Goal: Transaction & Acquisition: Purchase product/service

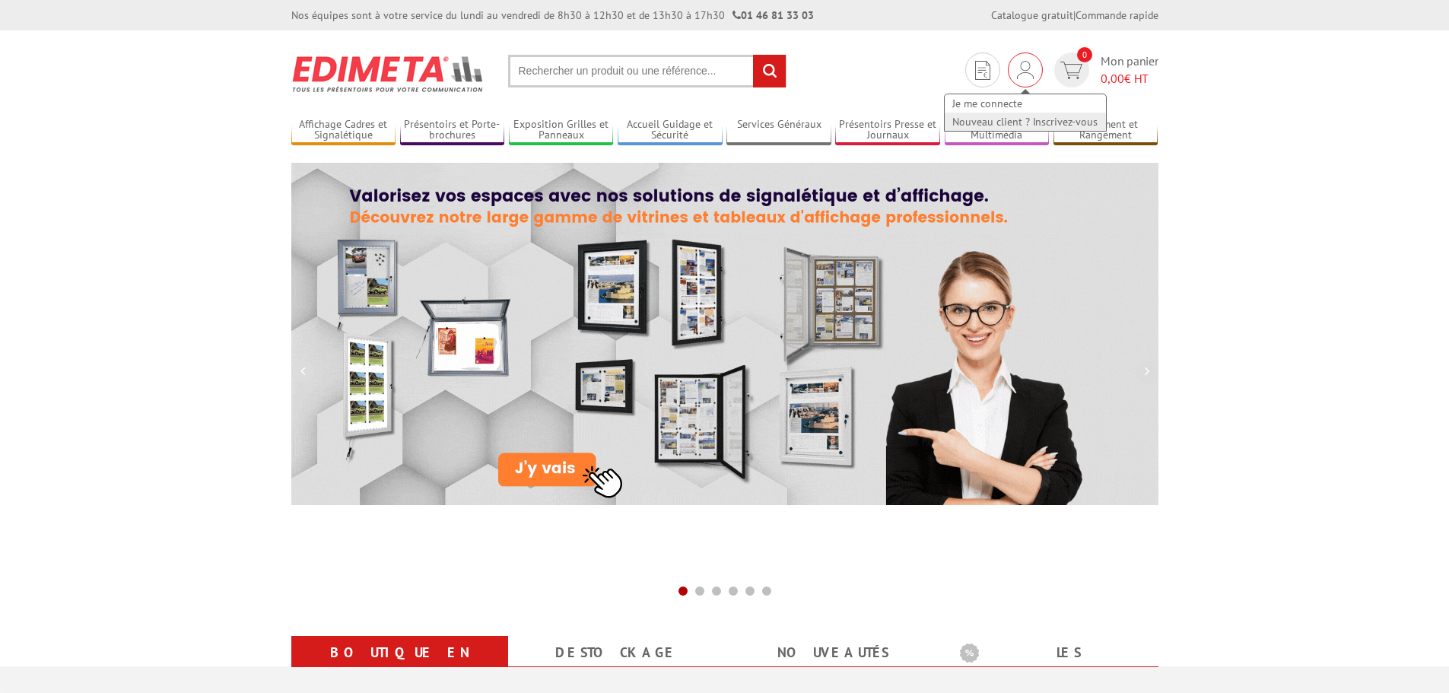
click at [1010, 117] on link "Nouveau client ? Inscrivez-vous" at bounding box center [1025, 122] width 161 height 18
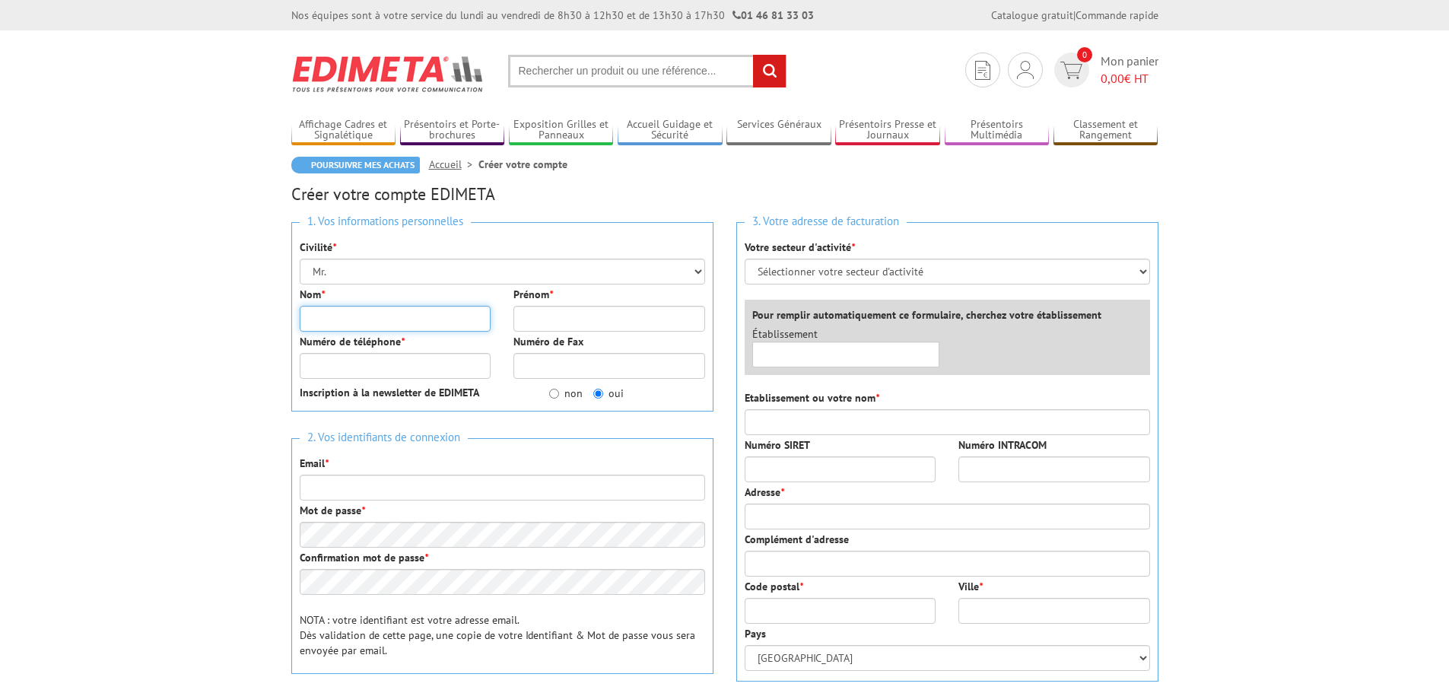
click at [392, 319] on input "Nom *" at bounding box center [396, 319] width 192 height 26
type input "KWOKA"
type input "Thomas"
type input "0320618151"
type input "contact@ehpad-orchies.fr"
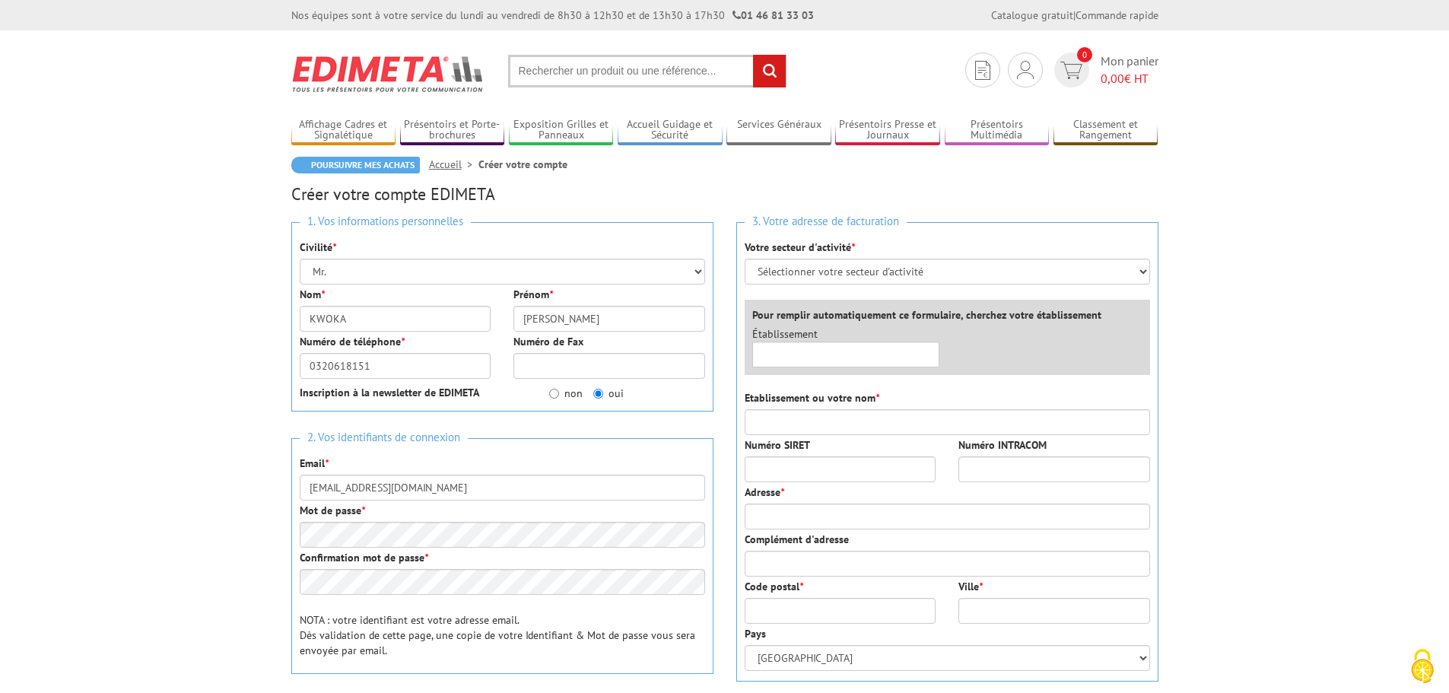
type input "EHPAD MARGUERITE DE FLANDRE"
type input "2 rue de la Poterne"
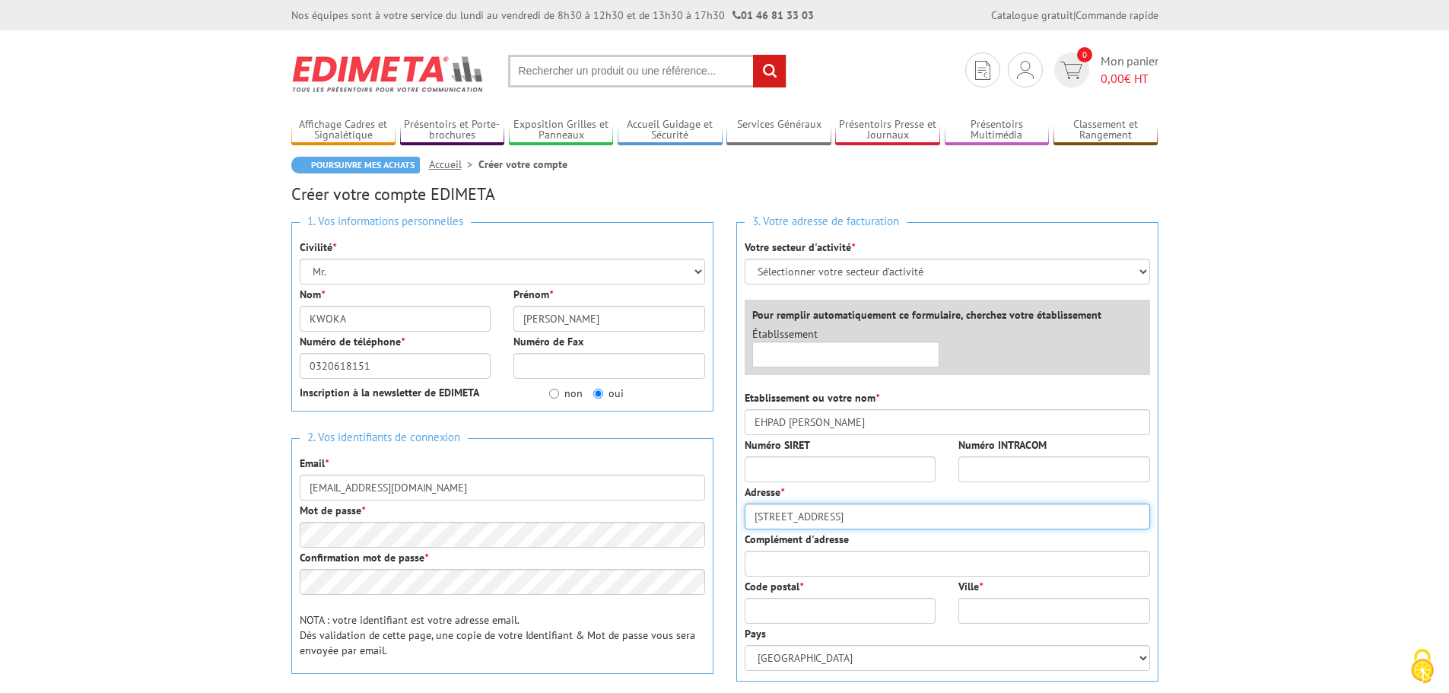
type input "59310"
type input "Orchies"
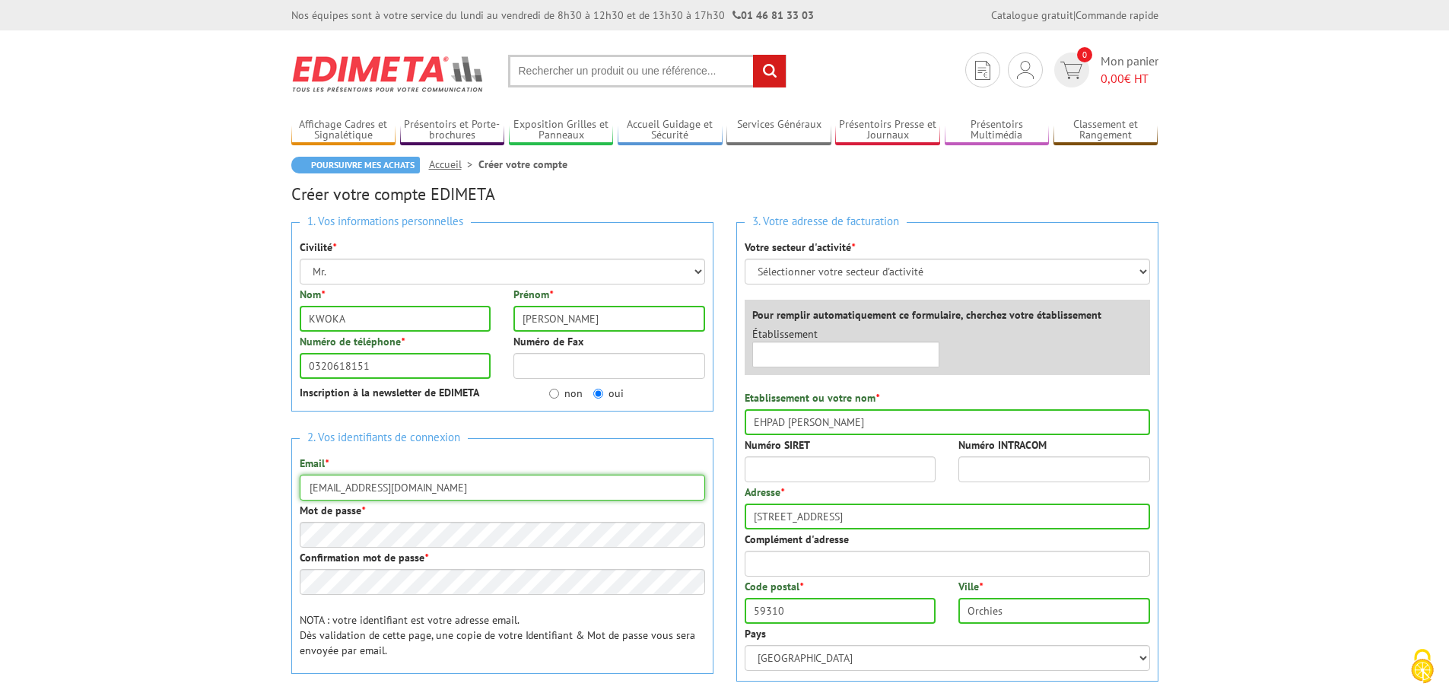
drag, startPoint x: 443, startPoint y: 485, endPoint x: 344, endPoint y: 482, distance: 99.0
click at [288, 482] on div "1. Vos informations personnelles Civilité * Mr. Mme. Mlle. Nom * KWOKA Prénom *…" at bounding box center [502, 486] width 445 height 551
type input "tkwoka@ehpad-orchies.fr"
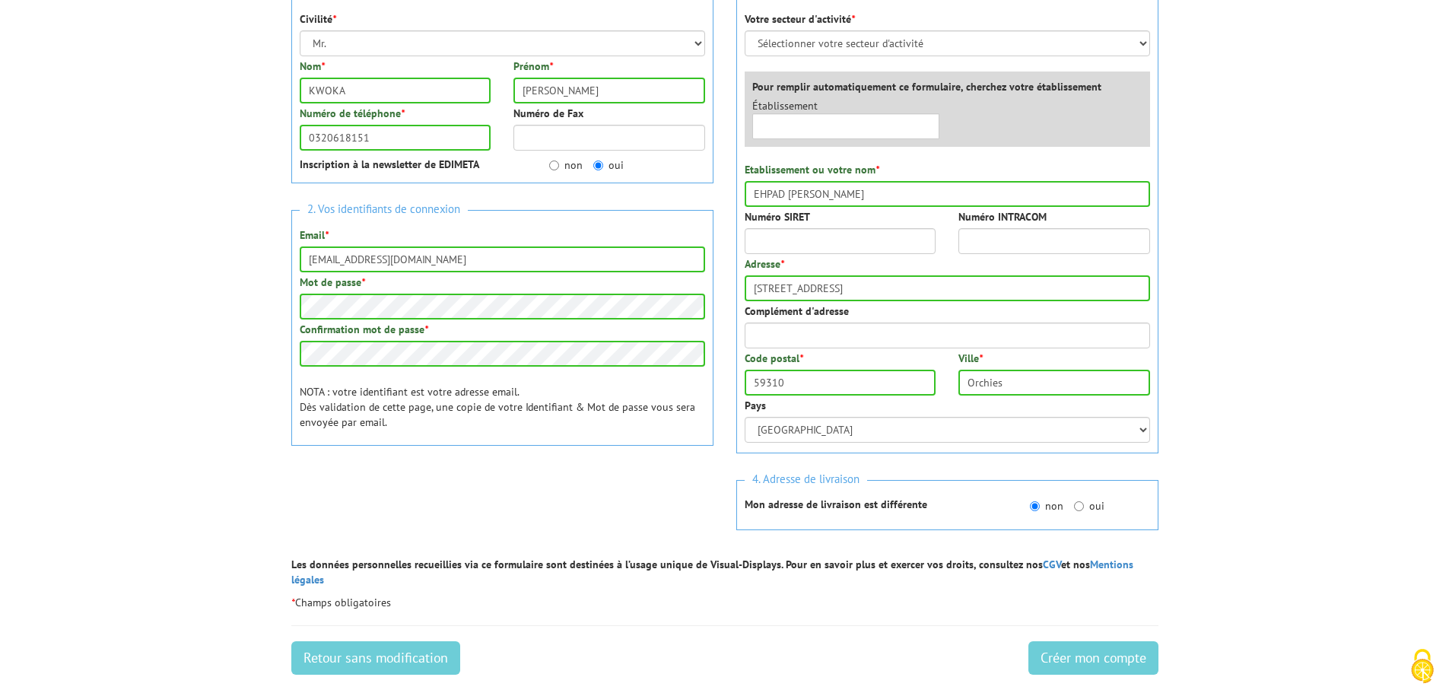
scroll to position [76, 0]
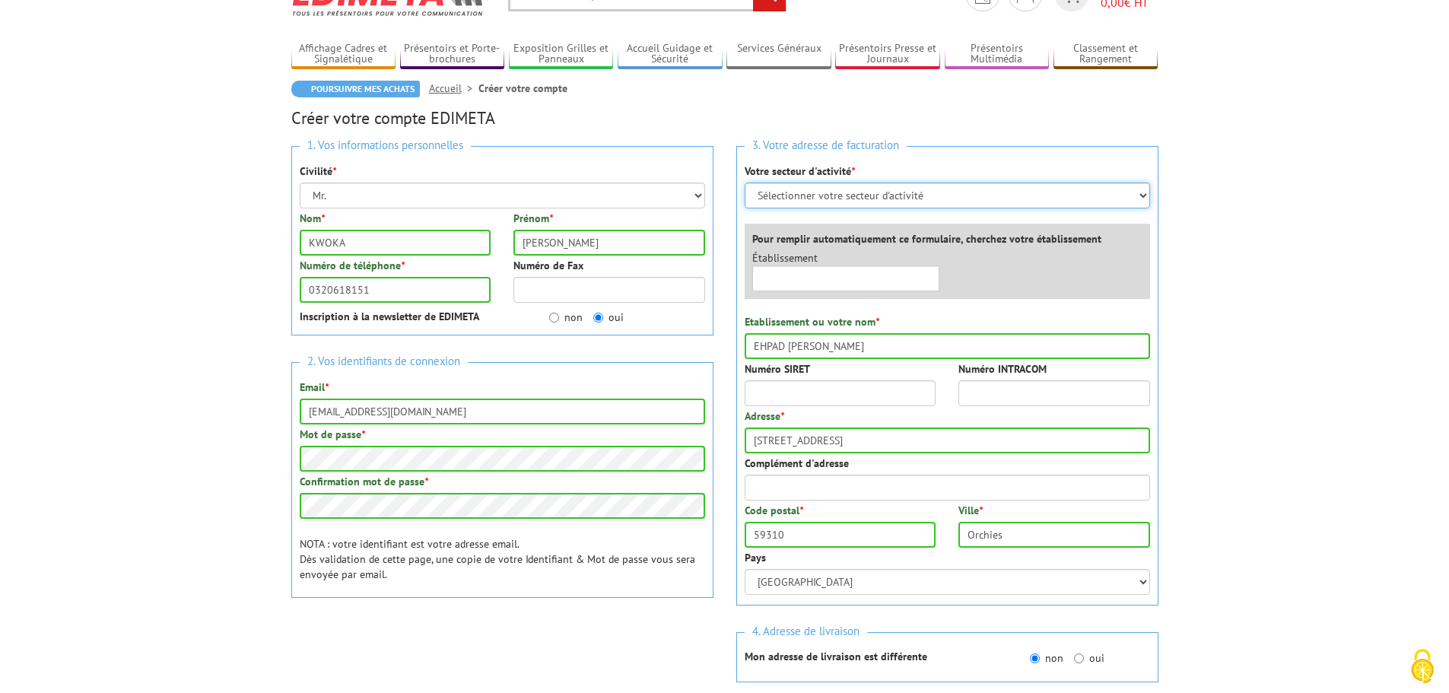
click at [1144, 193] on select "Sélectionner votre secteur d'activité Administrations et collectivités Magasins…" at bounding box center [947, 196] width 405 height 26
select select "876"
click at [745, 183] on select "Sélectionner votre secteur d'activité Administrations et collectivités Magasins…" at bounding box center [947, 196] width 405 height 26
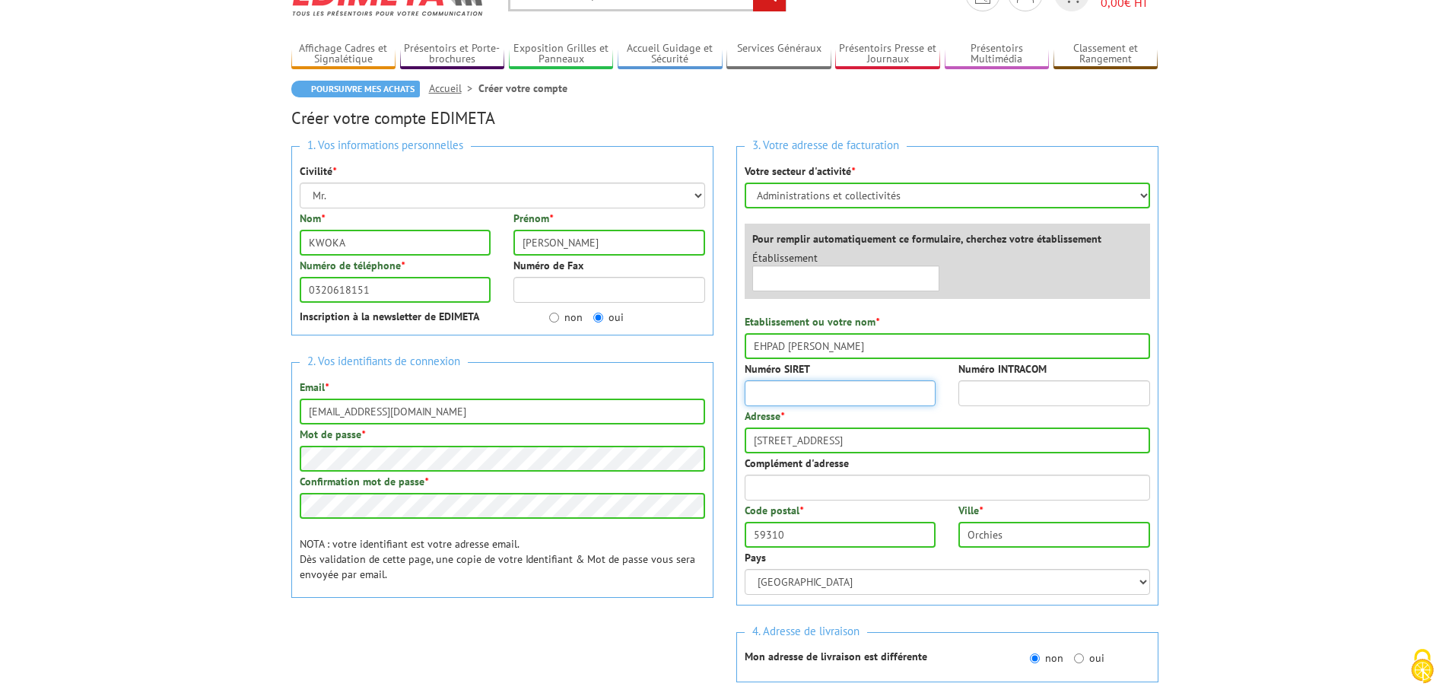
click at [798, 391] on input "Numéro SIRET" at bounding box center [841, 393] width 192 height 26
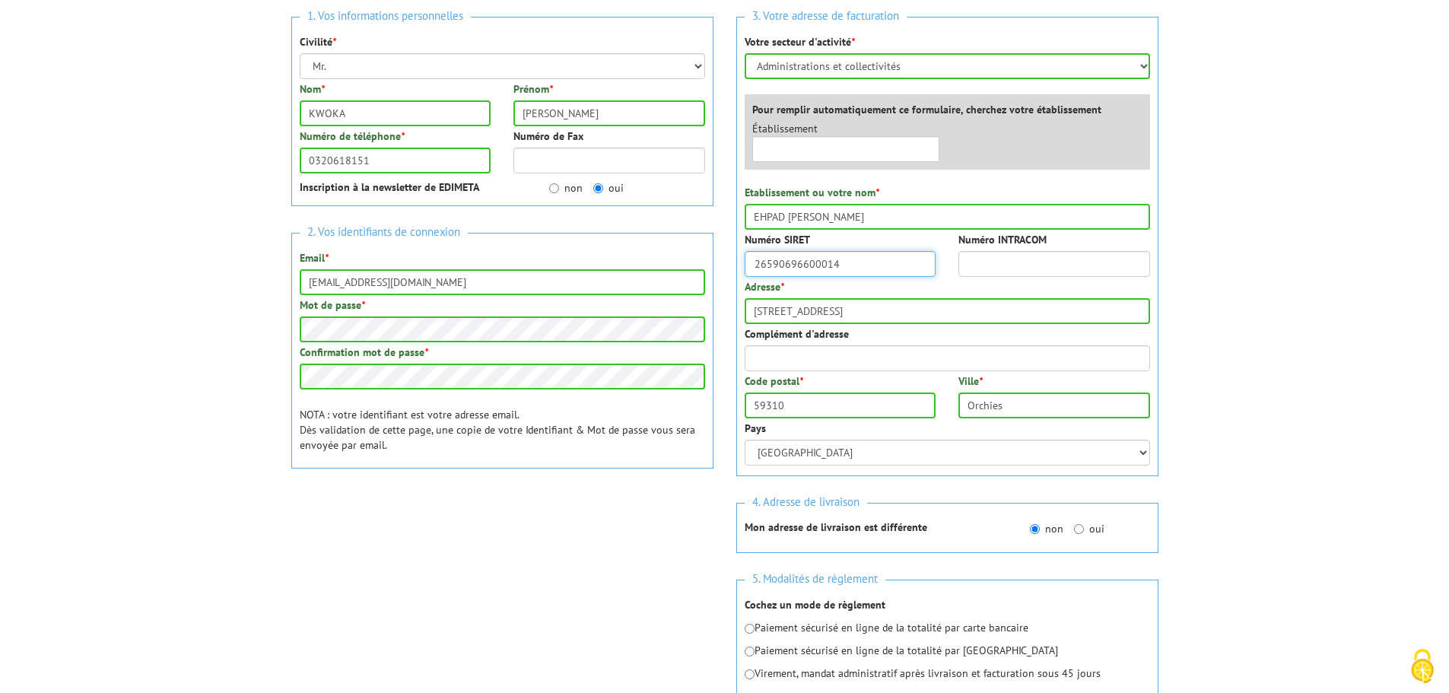
scroll to position [228, 0]
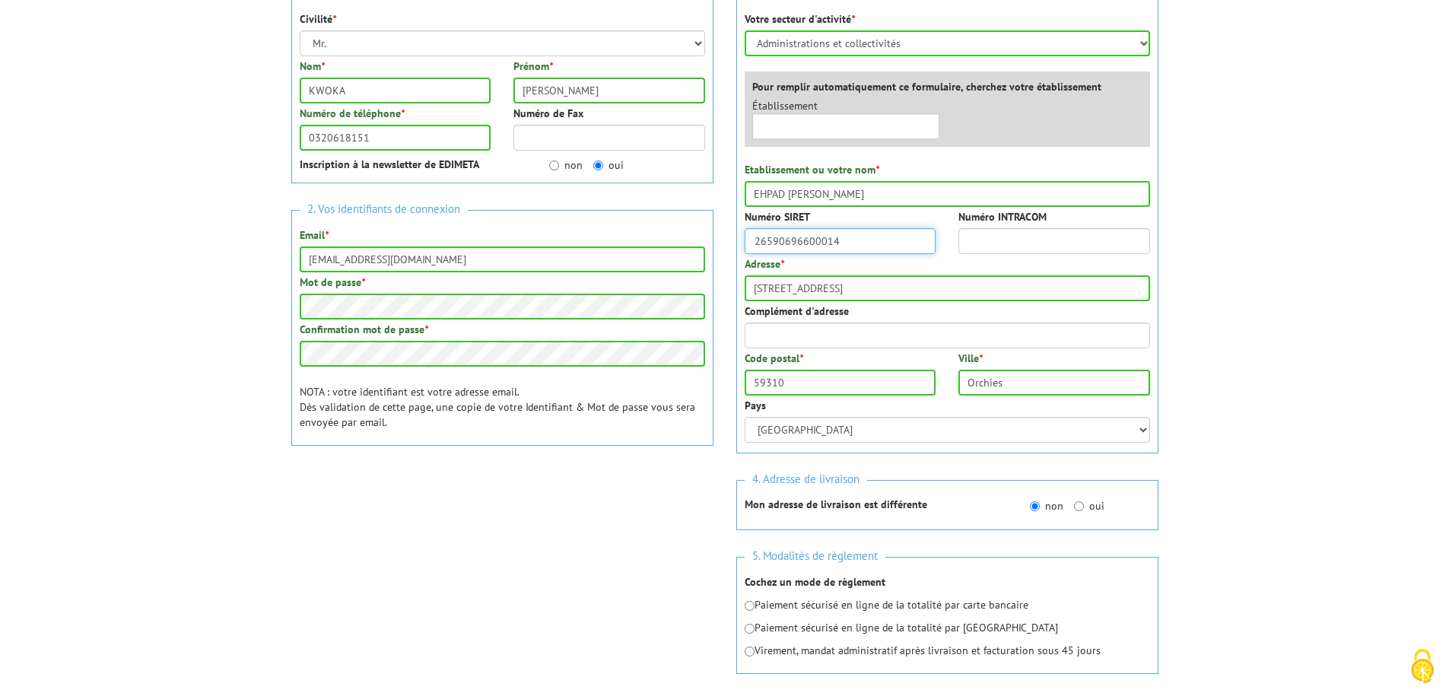
type input "26590696600014"
click at [748, 652] on input "radio" at bounding box center [750, 652] width 10 height 10
radio input "true"
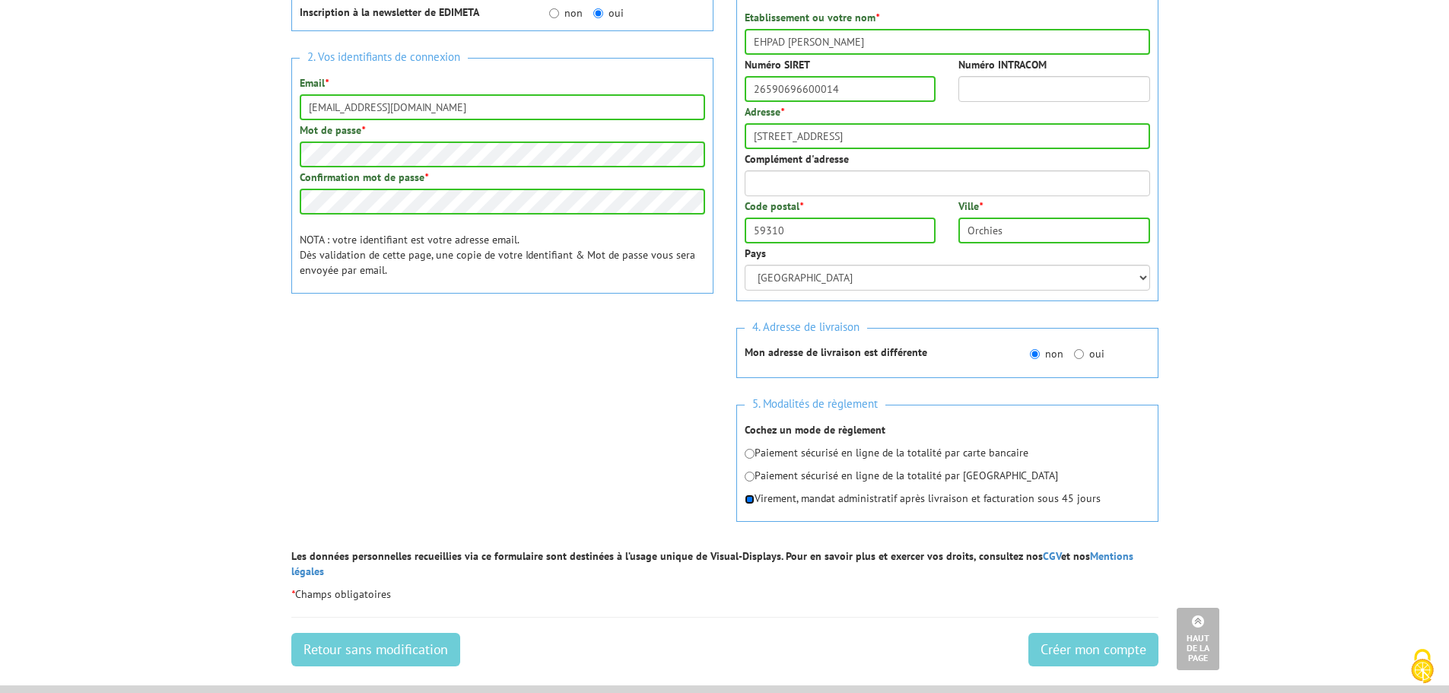
scroll to position [456, 0]
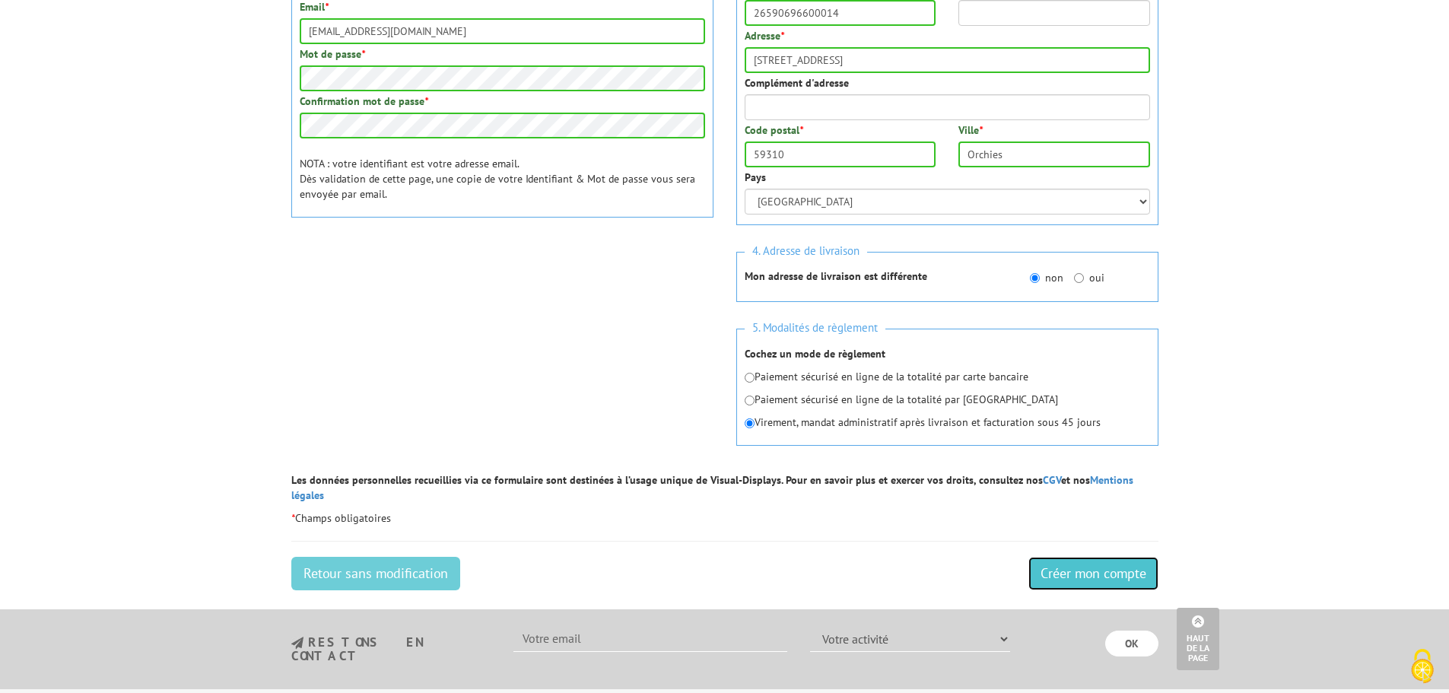
click at [1077, 557] on input "Créer mon compte" at bounding box center [1093, 573] width 130 height 33
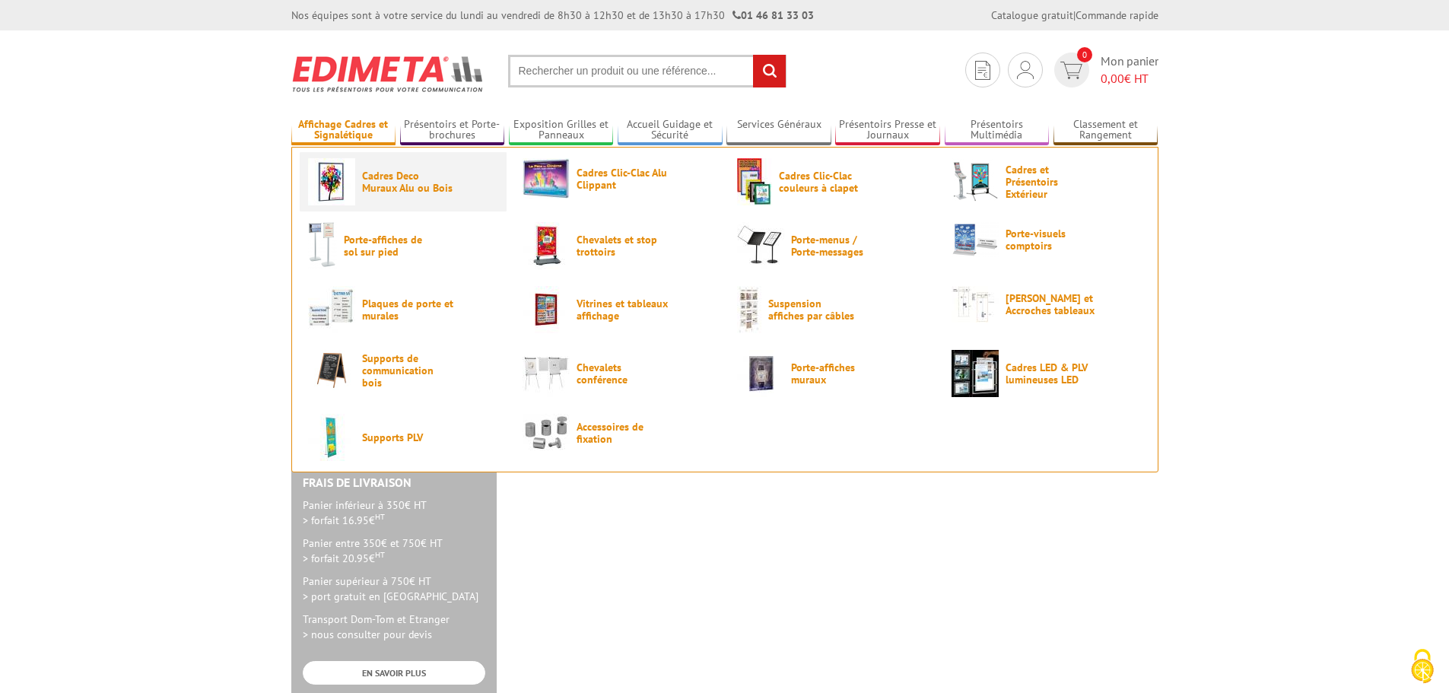
click at [409, 185] on span "Cadres Deco Muraux Alu ou Bois" at bounding box center [407, 182] width 91 height 24
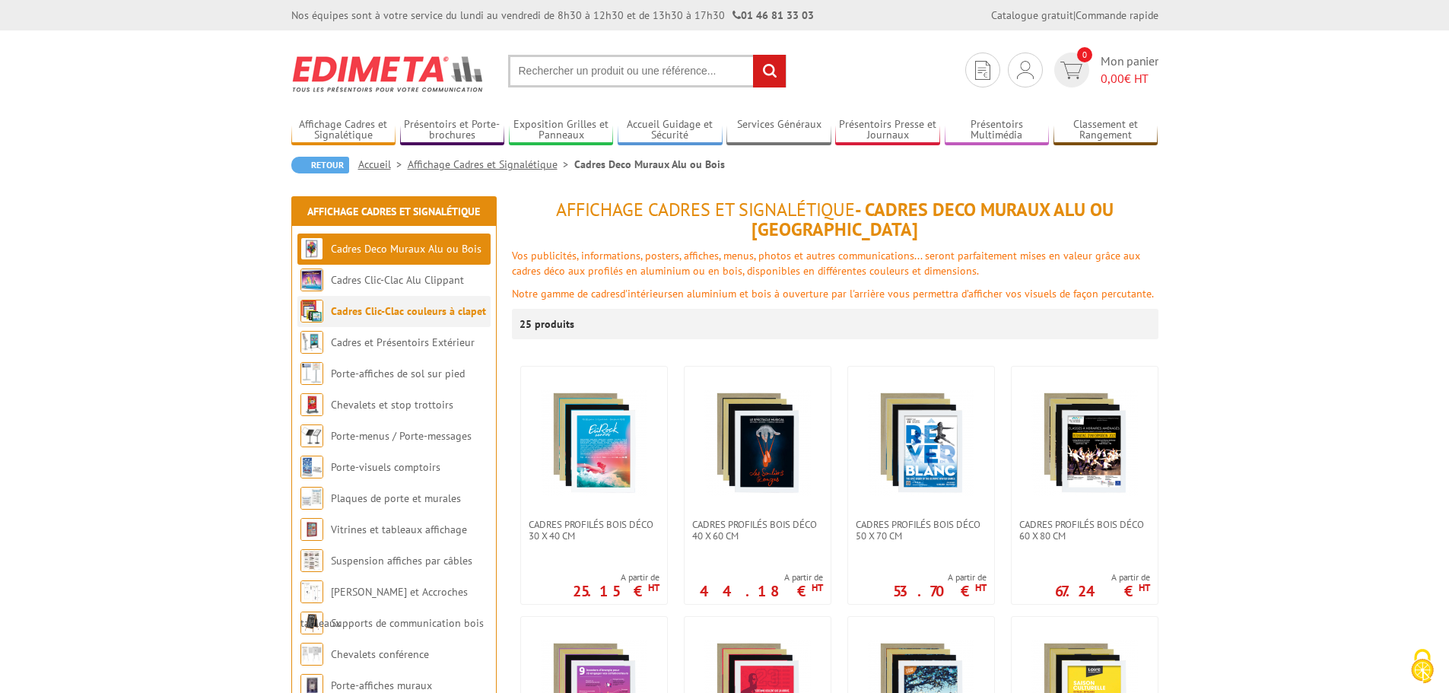
click at [405, 309] on link "Cadres Clic-Clac couleurs à clapet" at bounding box center [408, 311] width 155 height 14
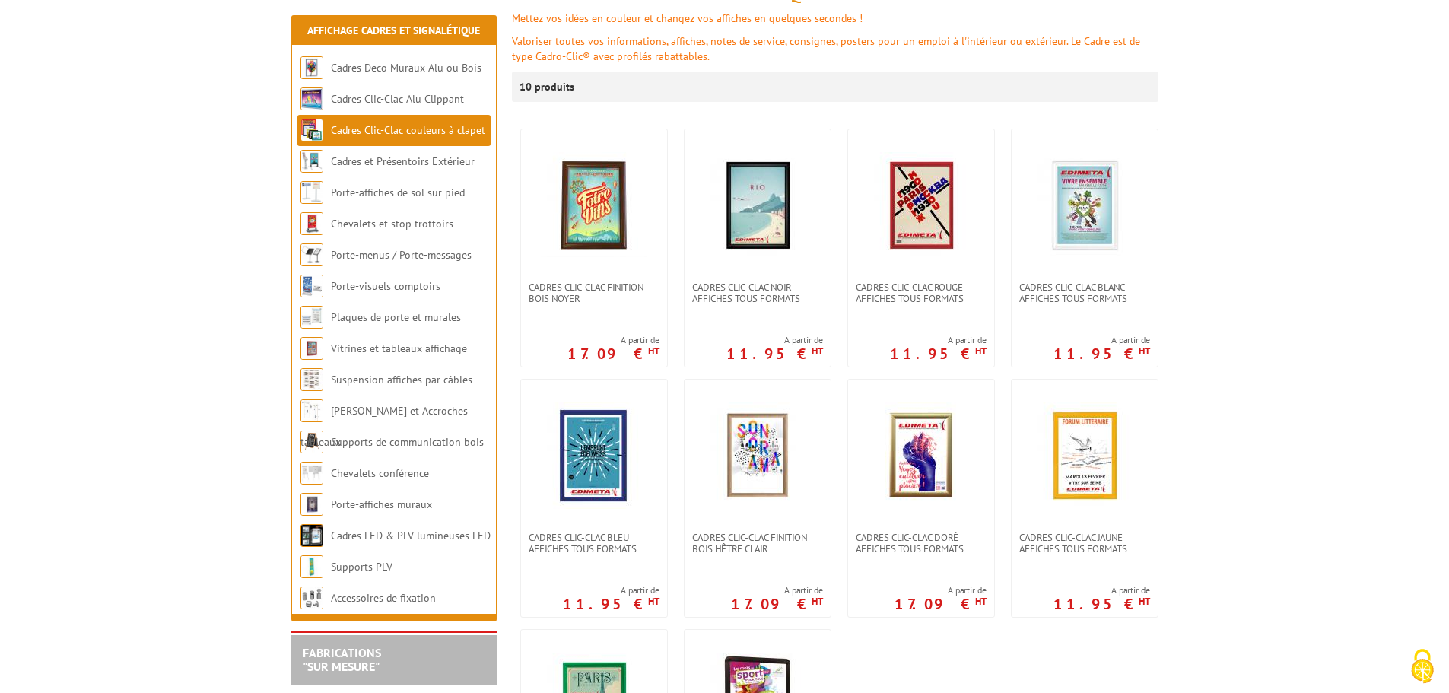
scroll to position [228, 0]
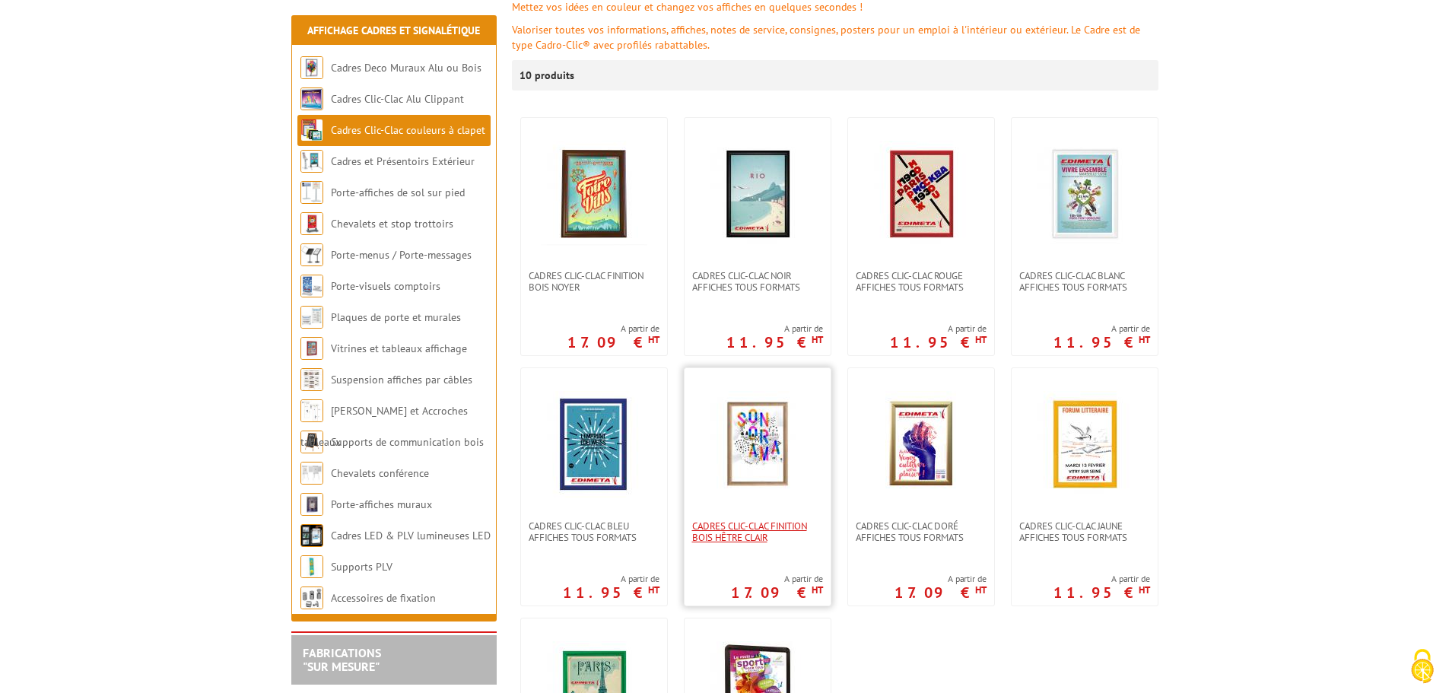
click at [763, 525] on span "Cadres clic-clac finition Bois Hêtre clair" at bounding box center [757, 531] width 131 height 23
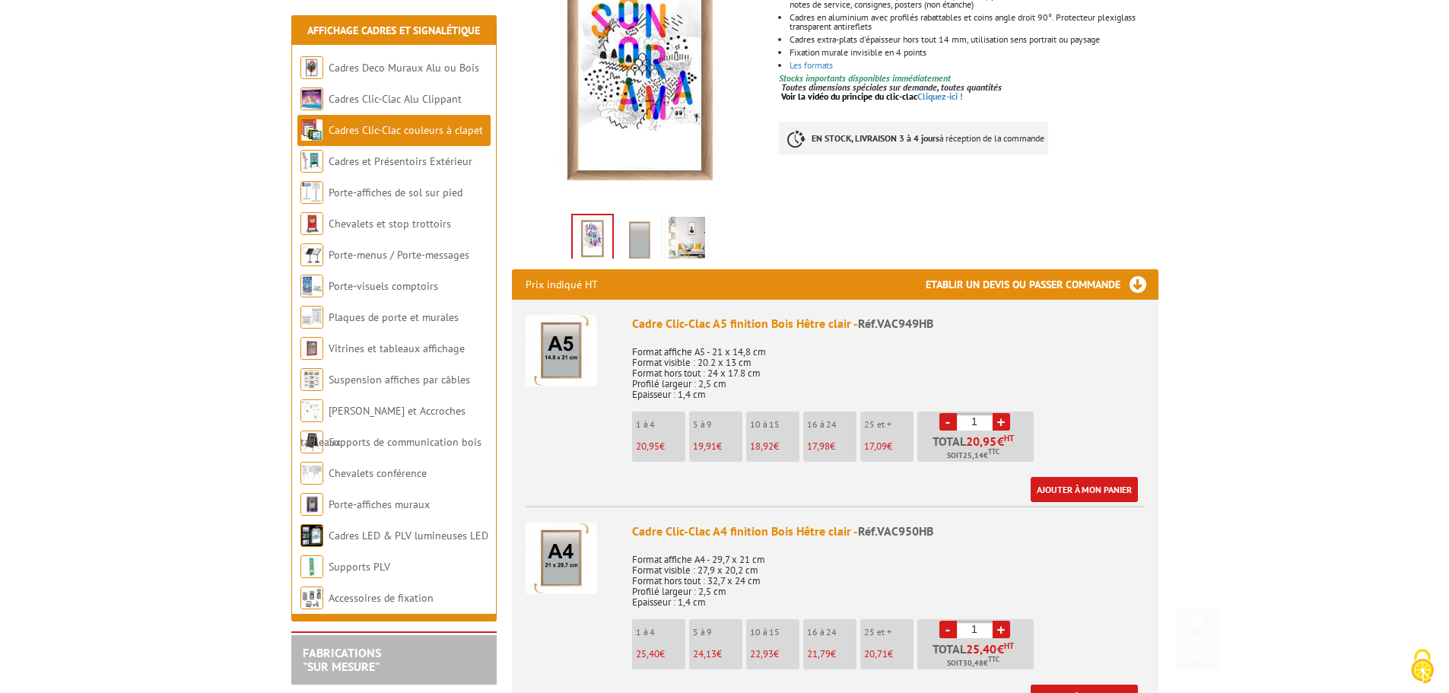
scroll to position [304, 0]
click at [570, 555] on img at bounding box center [562, 558] width 72 height 72
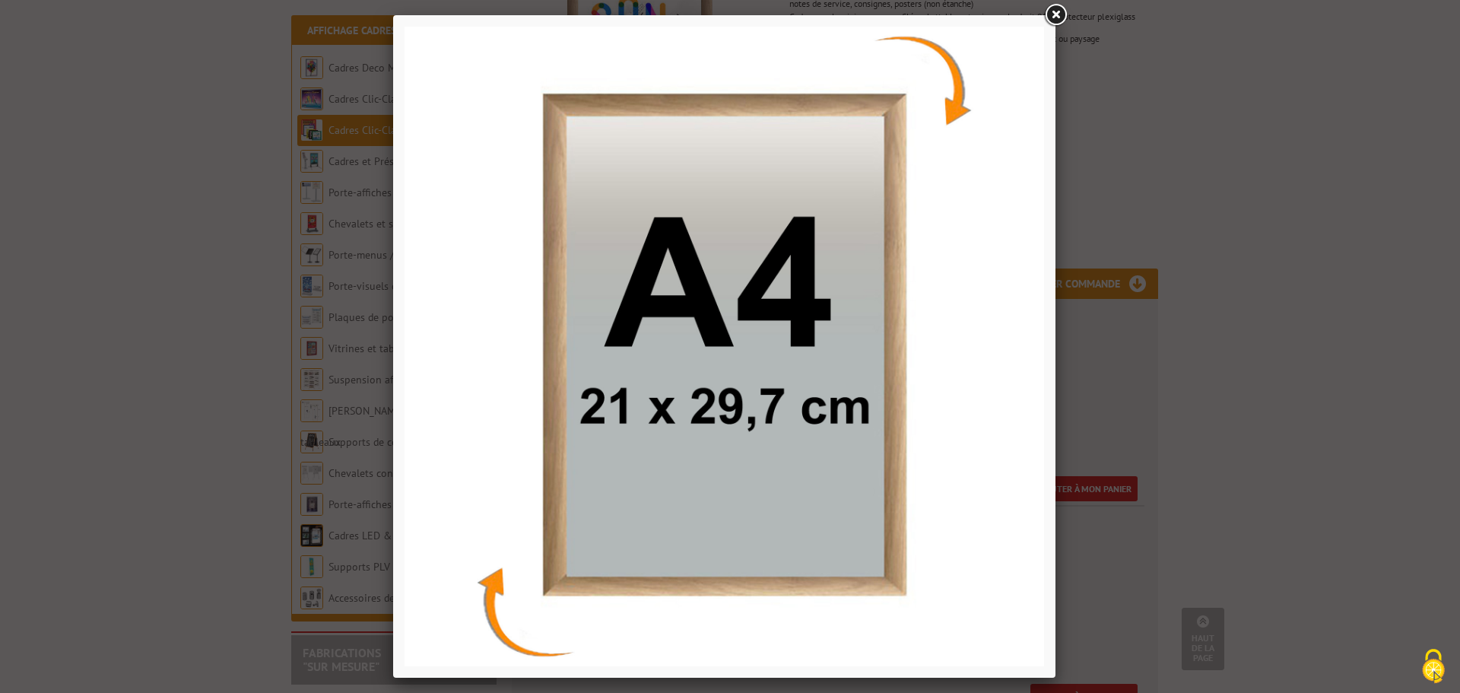
click at [1059, 17] on link at bounding box center [1055, 15] width 27 height 27
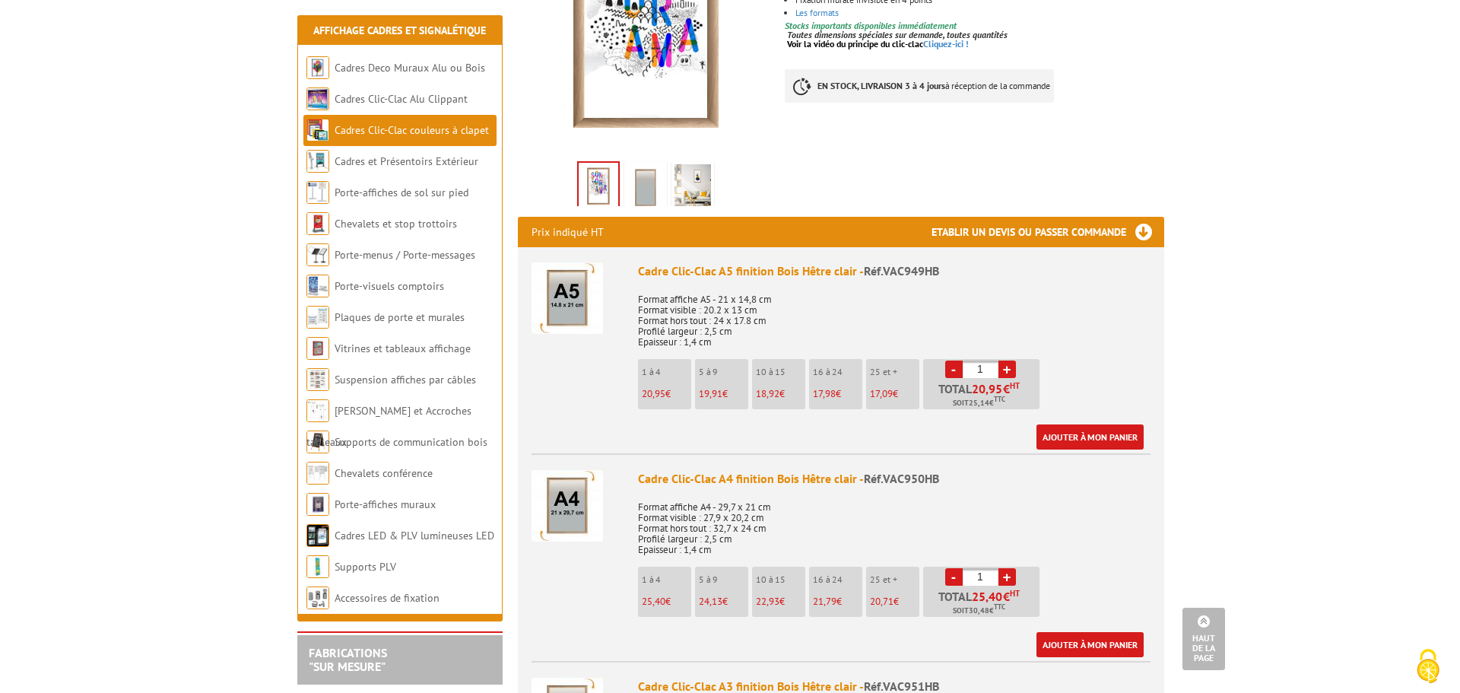
scroll to position [380, 0]
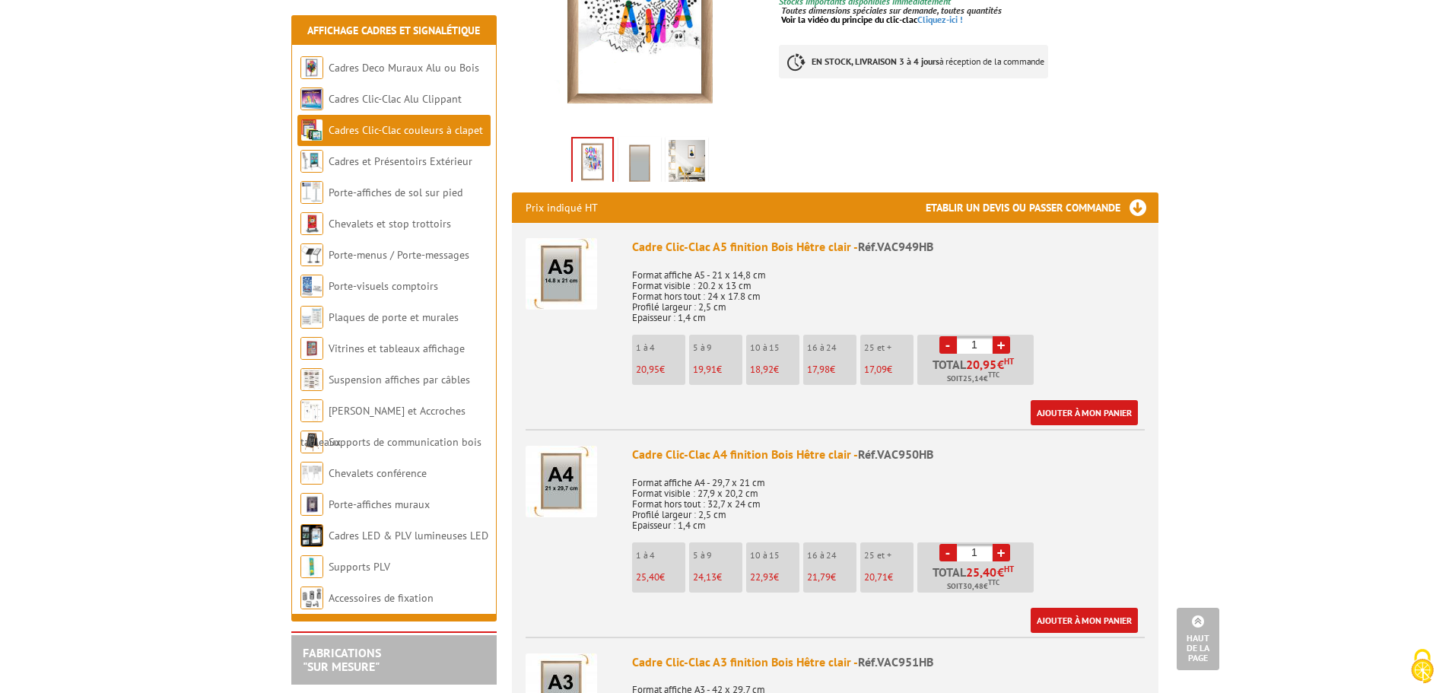
click at [1003, 551] on link "+" at bounding box center [1001, 552] width 17 height 17
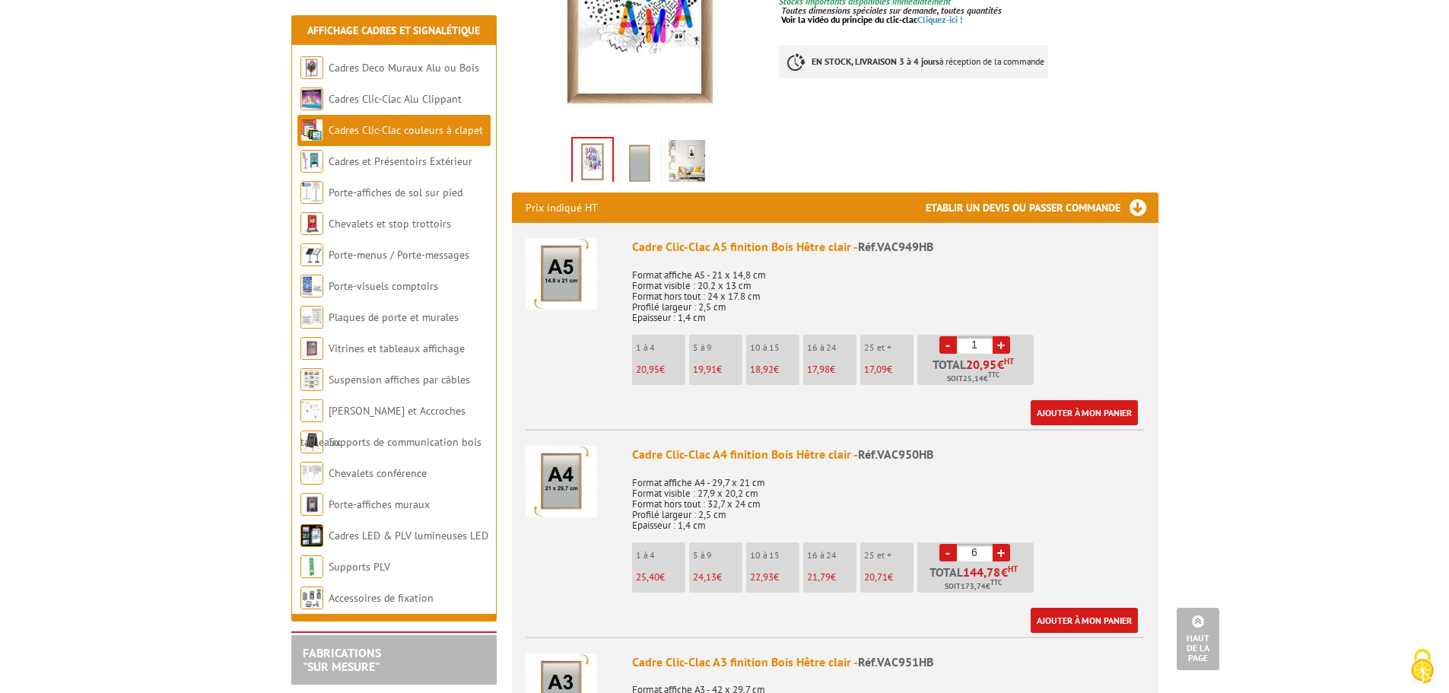
click at [1003, 551] on link "+" at bounding box center [1001, 552] width 17 height 17
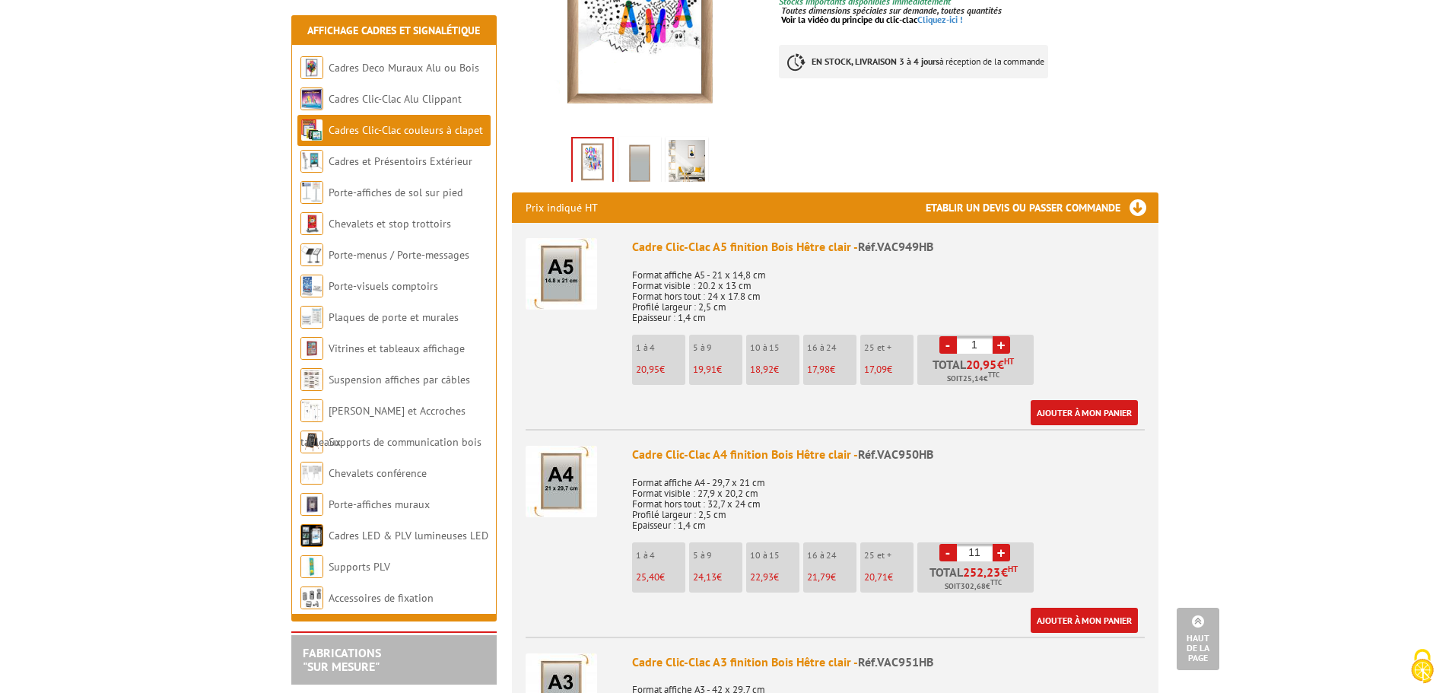
click at [1003, 551] on link "+" at bounding box center [1001, 552] width 17 height 17
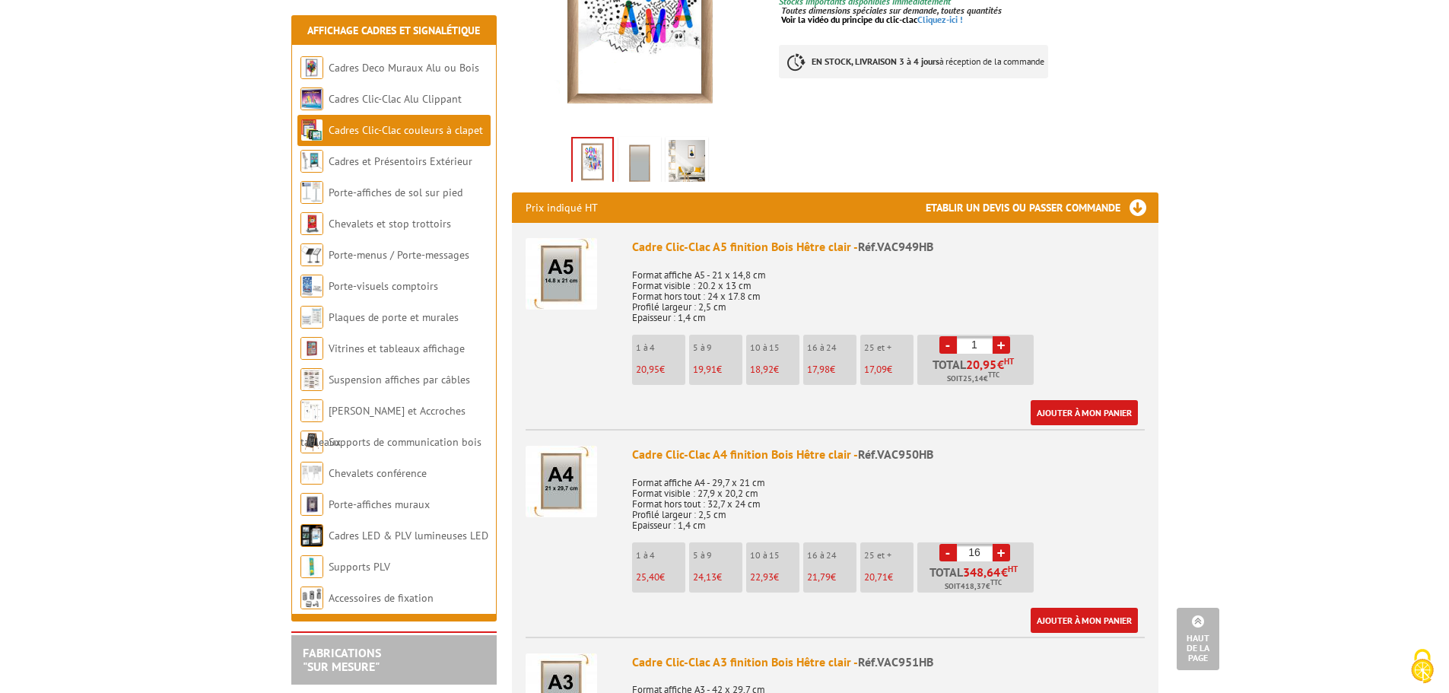
click at [1003, 551] on link "+" at bounding box center [1001, 552] width 17 height 17
click at [1001, 549] on link "+" at bounding box center [1001, 552] width 17 height 17
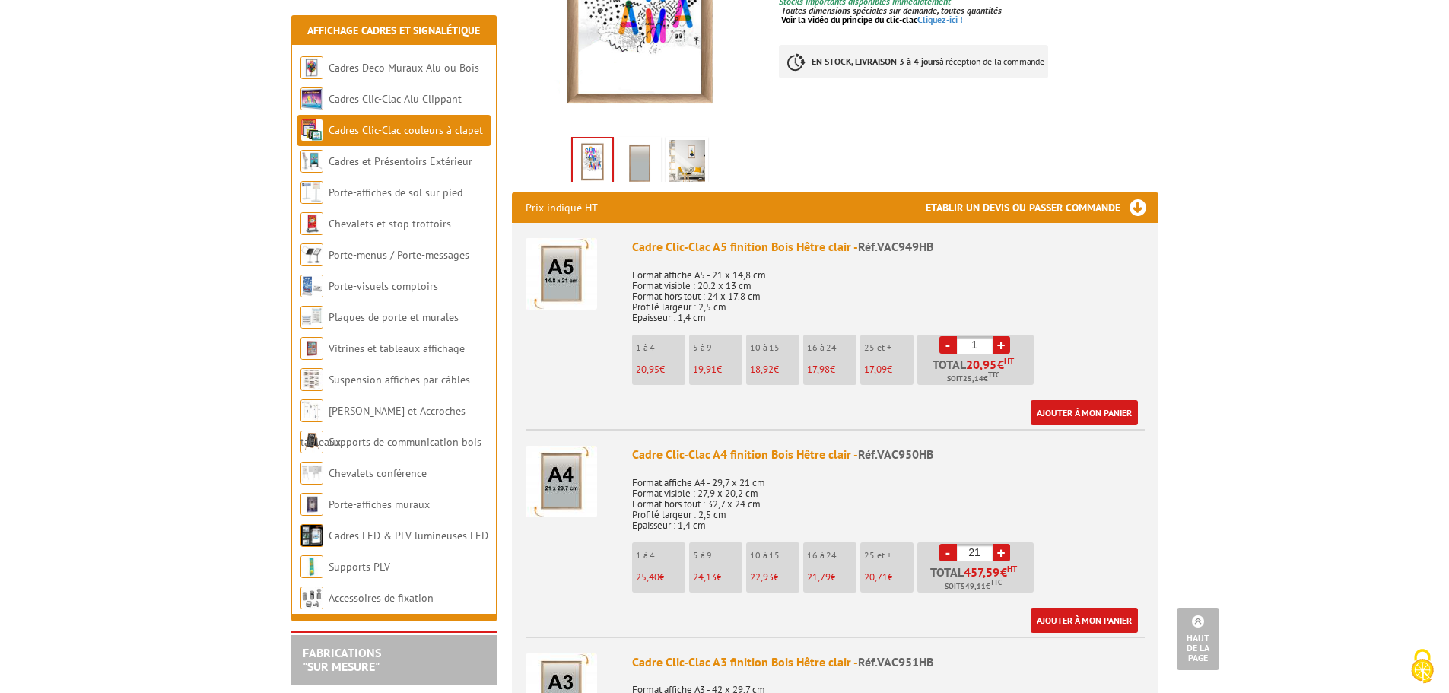
click at [1001, 549] on link "+" at bounding box center [1001, 552] width 17 height 17
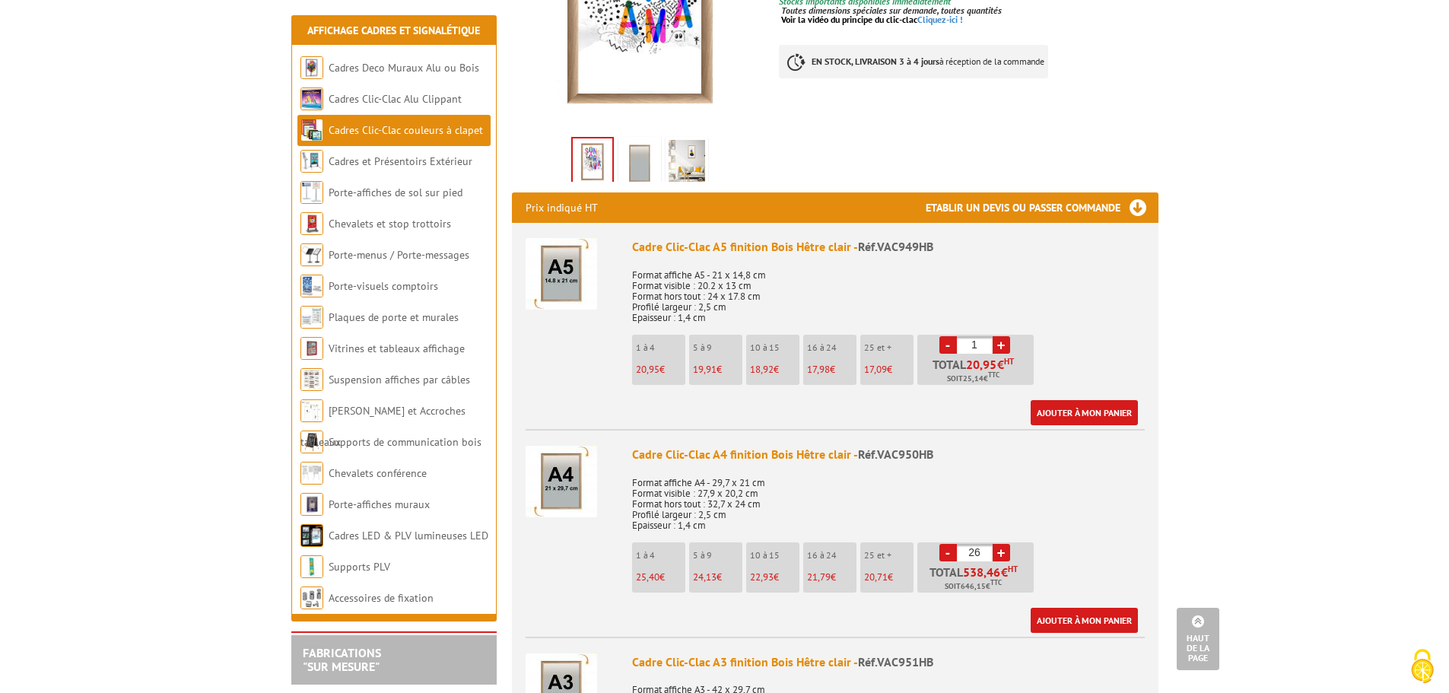
click at [1001, 549] on link "+" at bounding box center [1001, 552] width 17 height 17
type input "30"
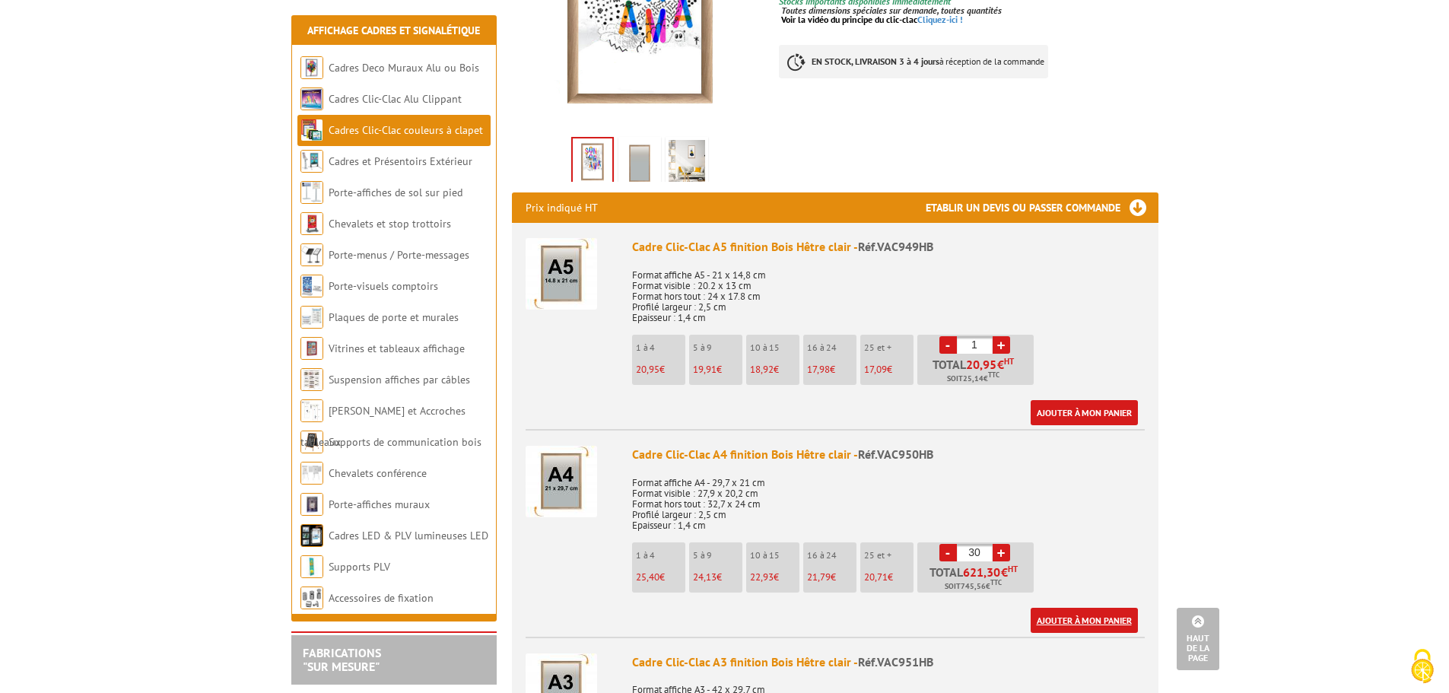
click at [1085, 618] on link "Ajouter à mon panier" at bounding box center [1084, 620] width 107 height 25
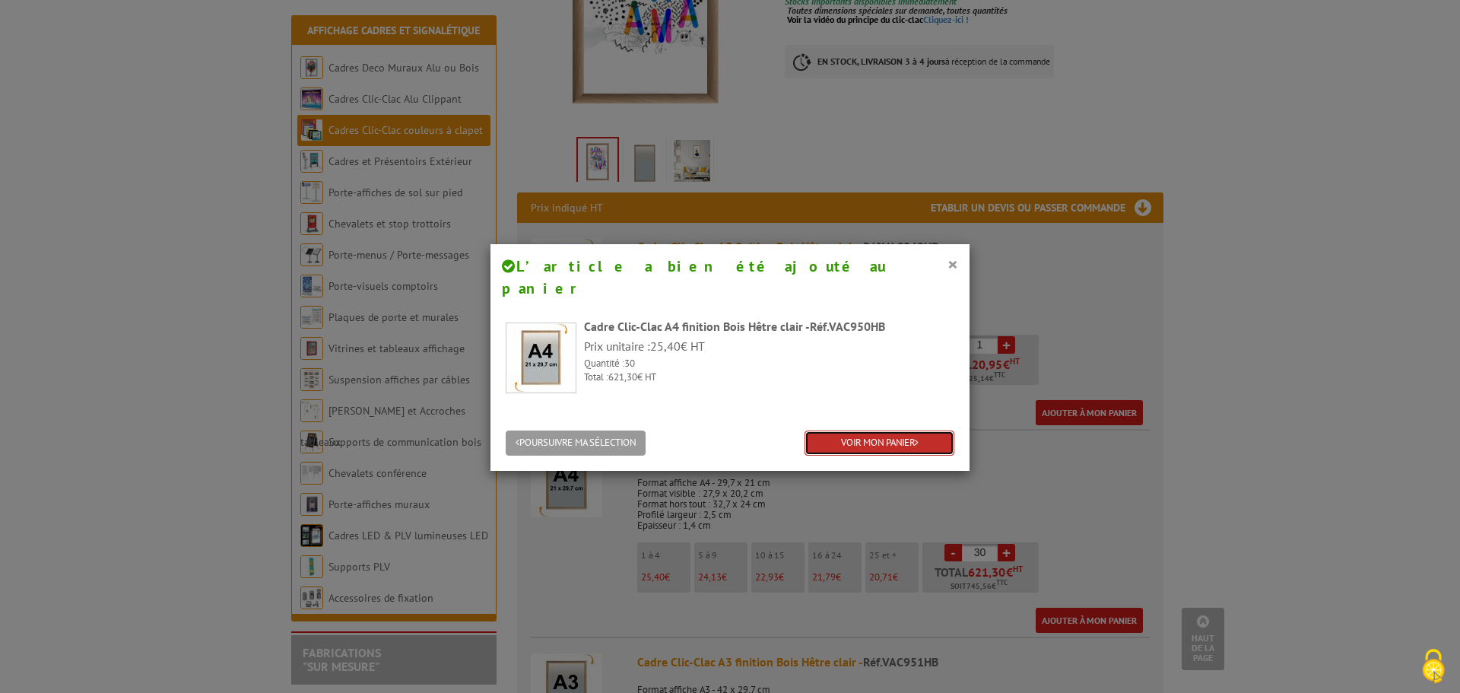
click at [865, 431] on link "VOIR MON PANIER" at bounding box center [880, 443] width 150 height 25
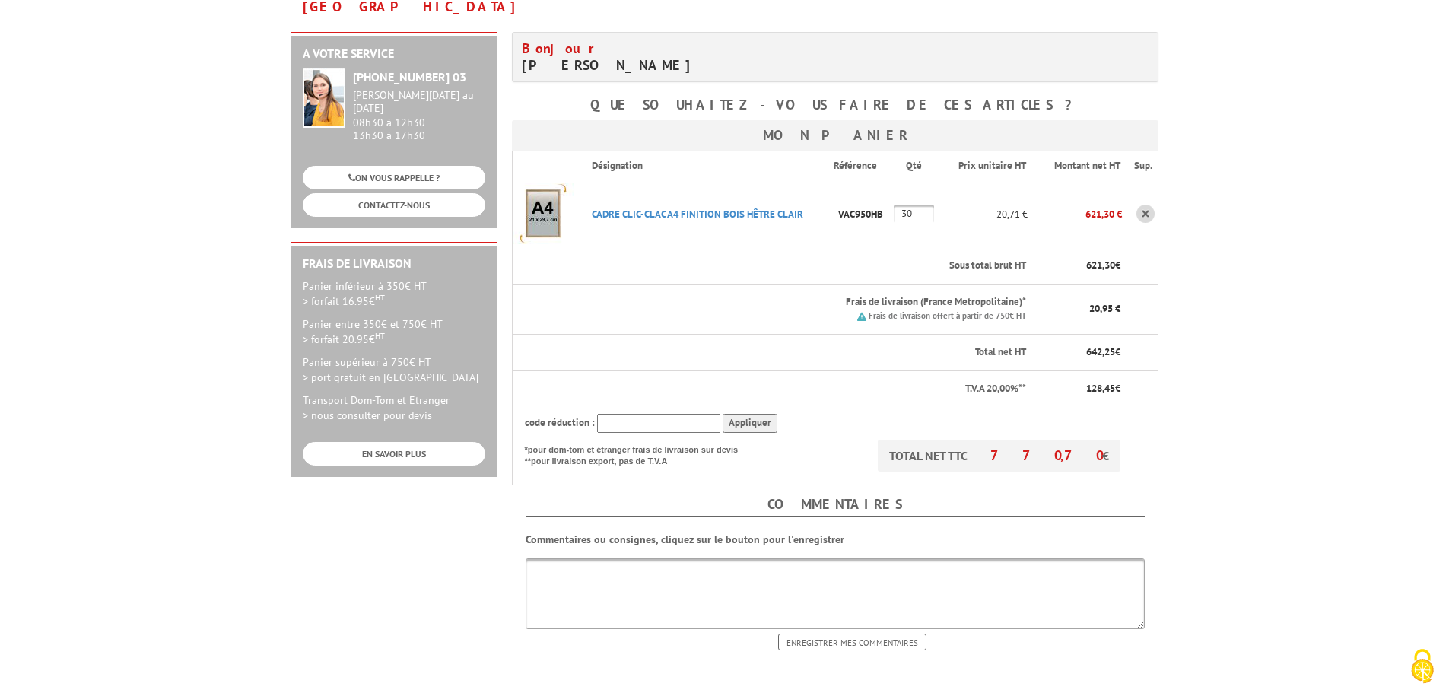
scroll to position [304, 0]
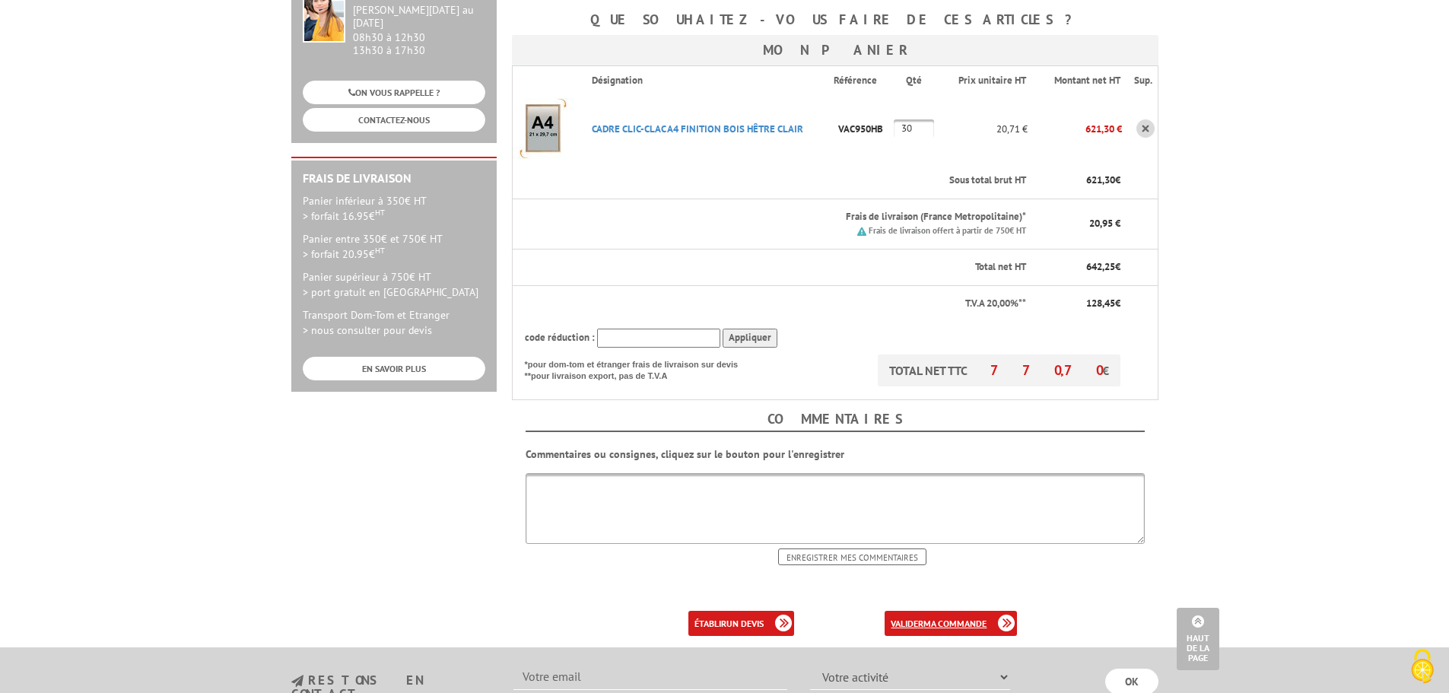
click at [934, 618] on b "ma commande" at bounding box center [954, 623] width 63 height 11
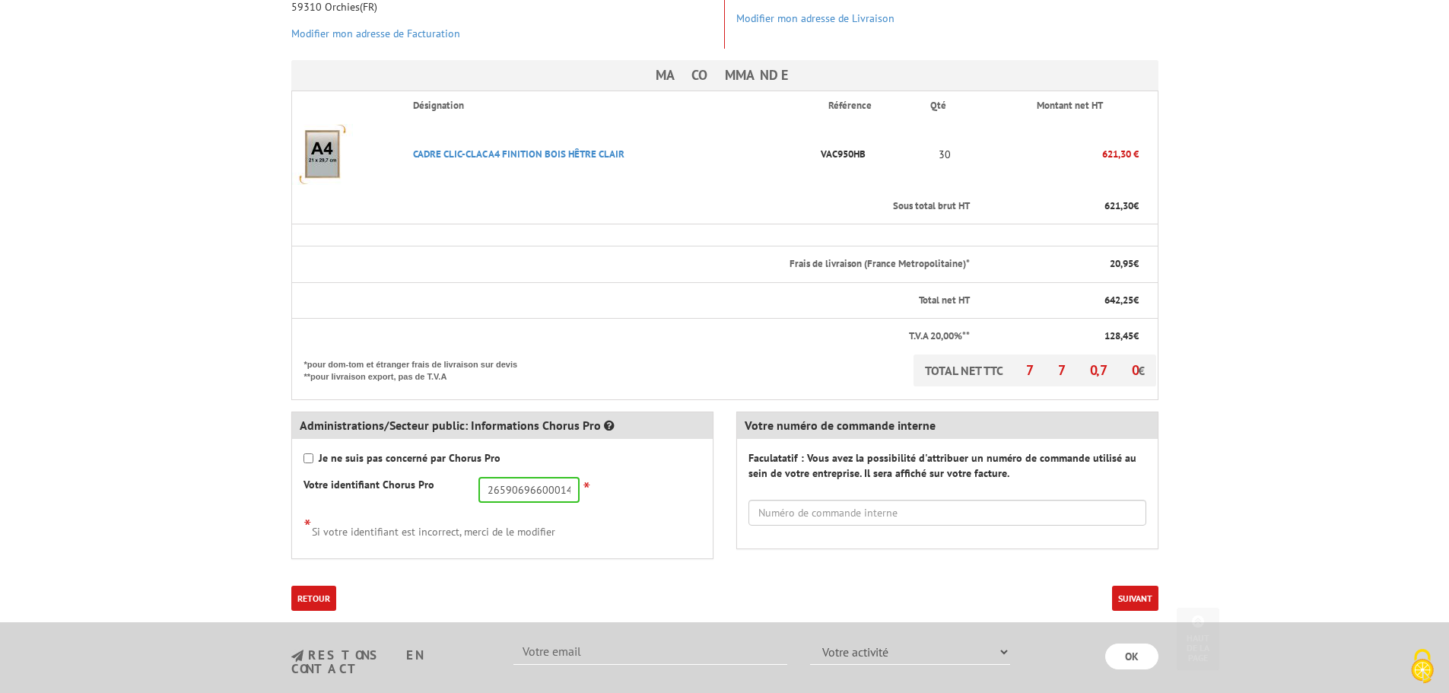
scroll to position [380, 0]
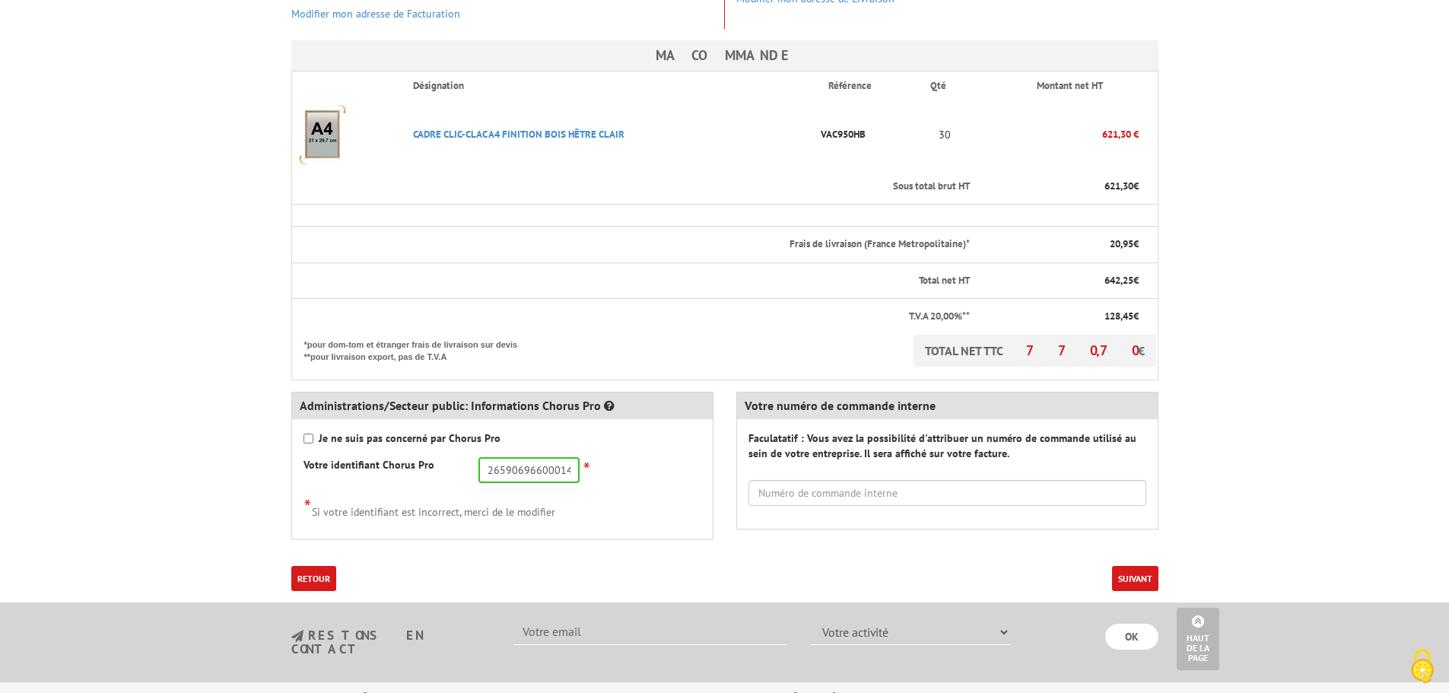
click at [1128, 566] on button "Suivant" at bounding box center [1135, 578] width 46 height 25
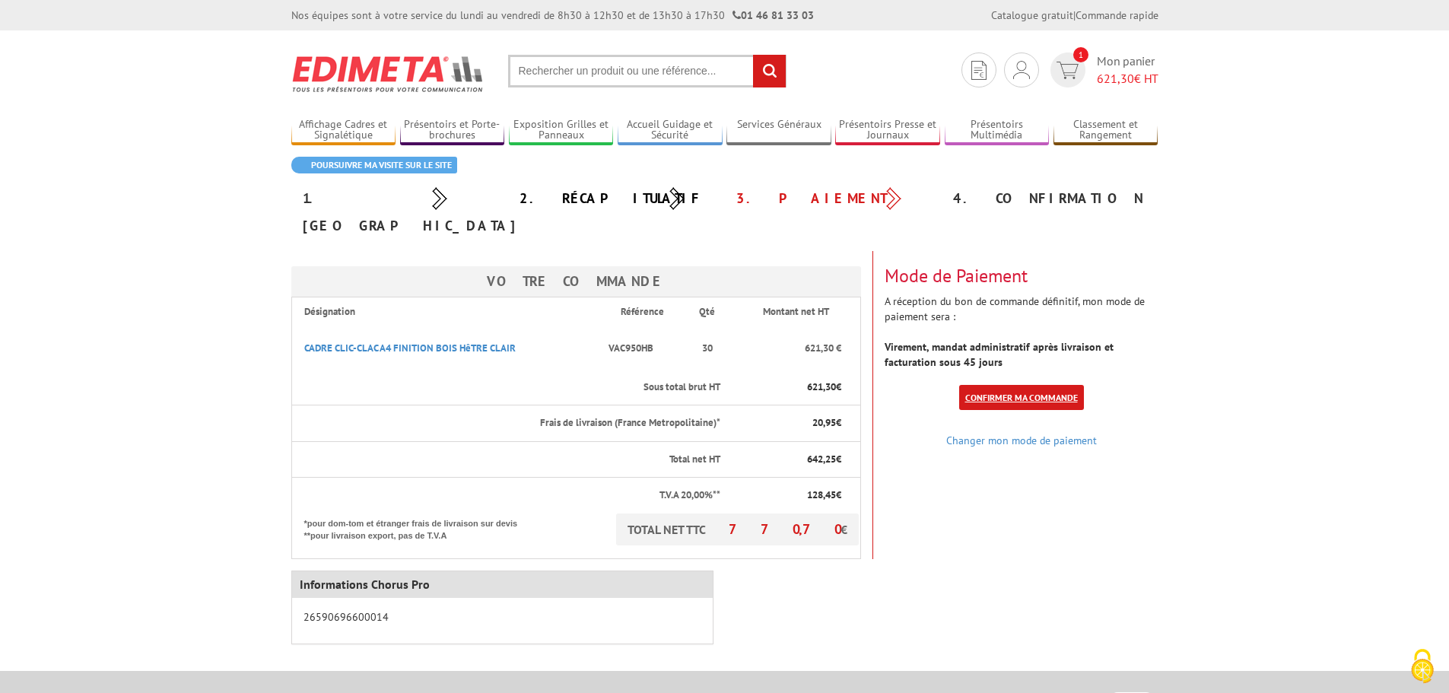
click at [1018, 385] on link "Confirmer ma commande" at bounding box center [1021, 397] width 125 height 25
